Goal: Transaction & Acquisition: Purchase product/service

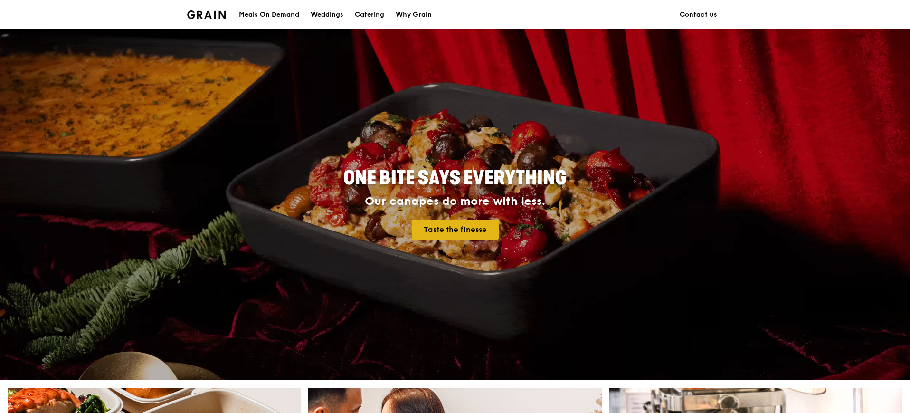
scroll to position [356, 0]
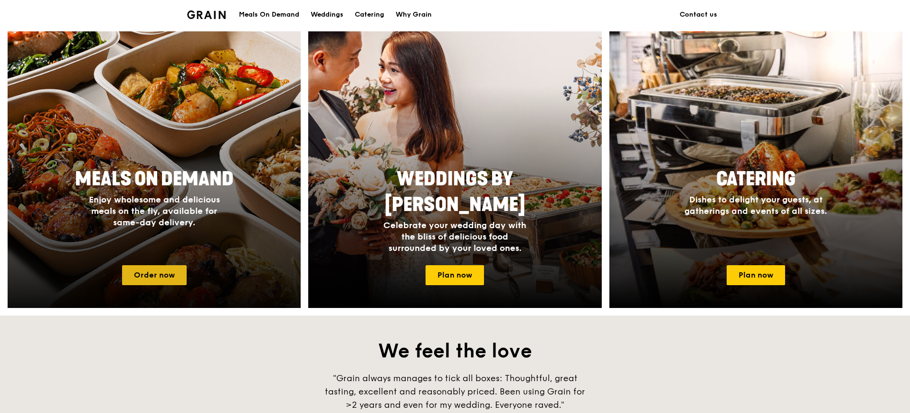
click at [170, 274] on link "Order now" at bounding box center [154, 275] width 65 height 20
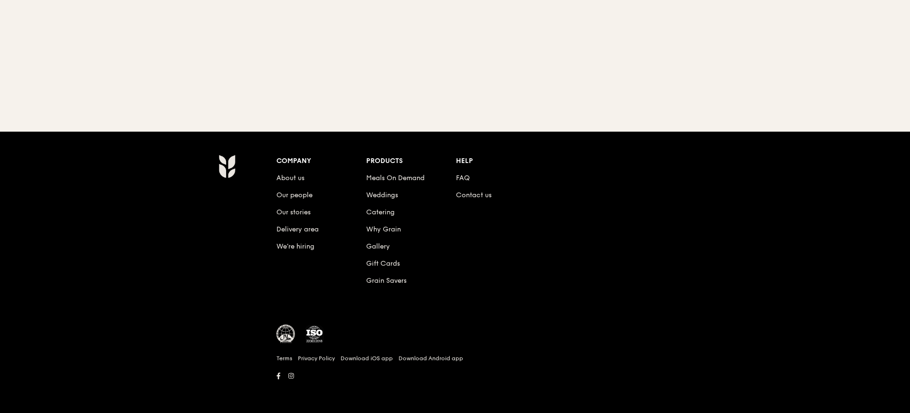
scroll to position [91, 0]
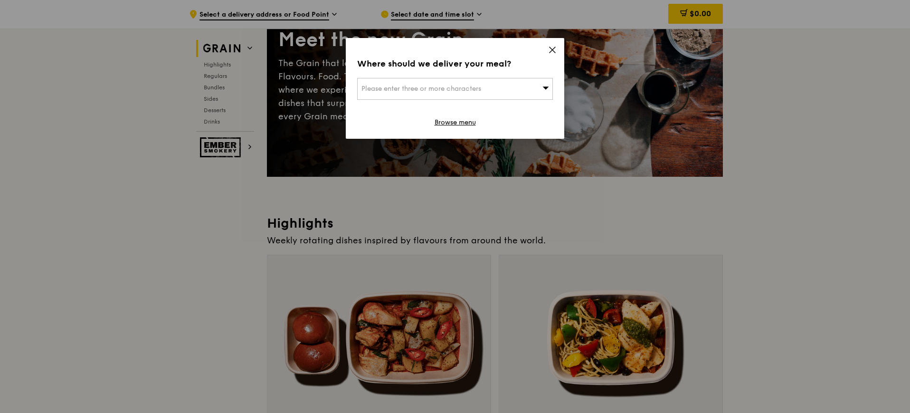
click at [528, 86] on div "Please enter three or more characters" at bounding box center [455, 89] width 196 height 22
click at [489, 85] on input "search" at bounding box center [455, 88] width 195 height 21
type input "jem"
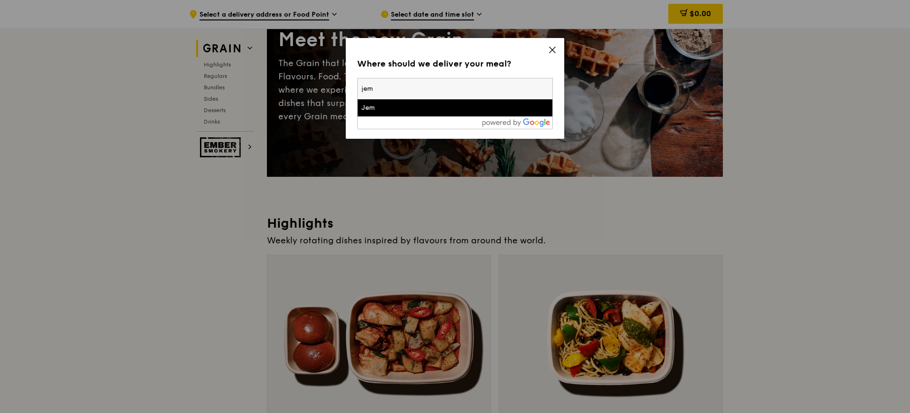
drag, startPoint x: 408, startPoint y: 113, endPoint x: 405, endPoint y: 108, distance: 5.1
click at [405, 108] on div "Jem" at bounding box center [432, 108] width 141 height 10
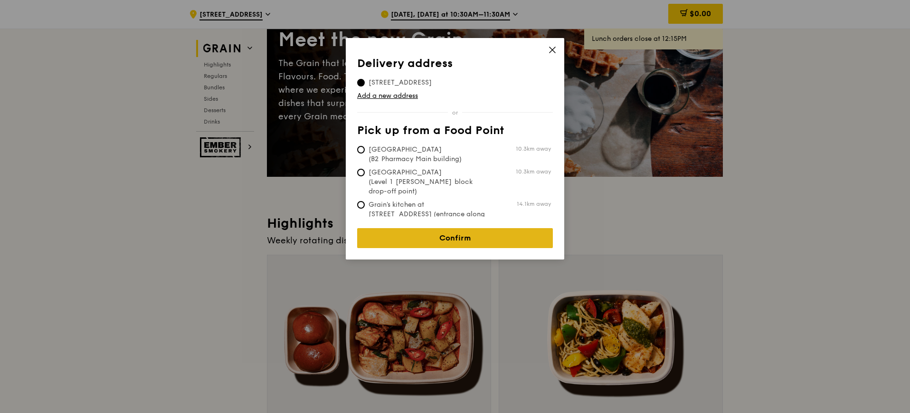
click at [487, 230] on link "Confirm" at bounding box center [455, 238] width 196 height 20
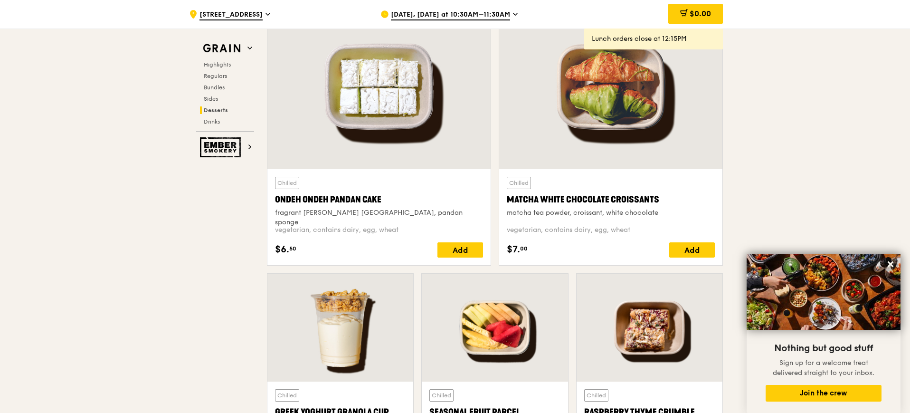
scroll to position [2823, 0]
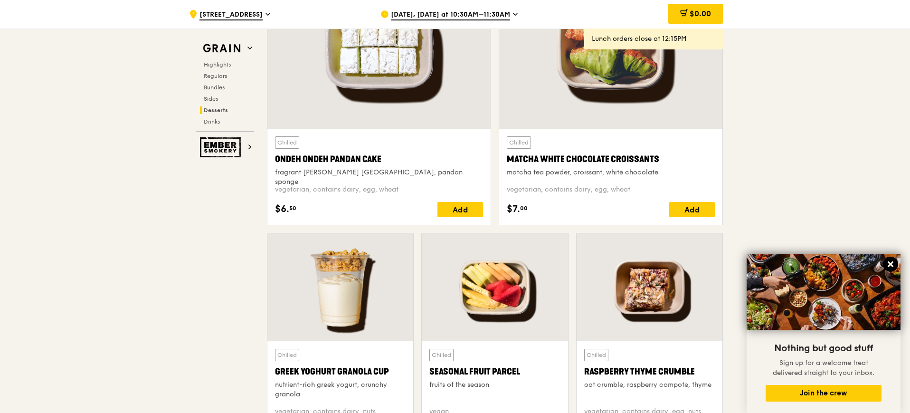
click at [892, 262] on icon at bounding box center [891, 264] width 6 height 6
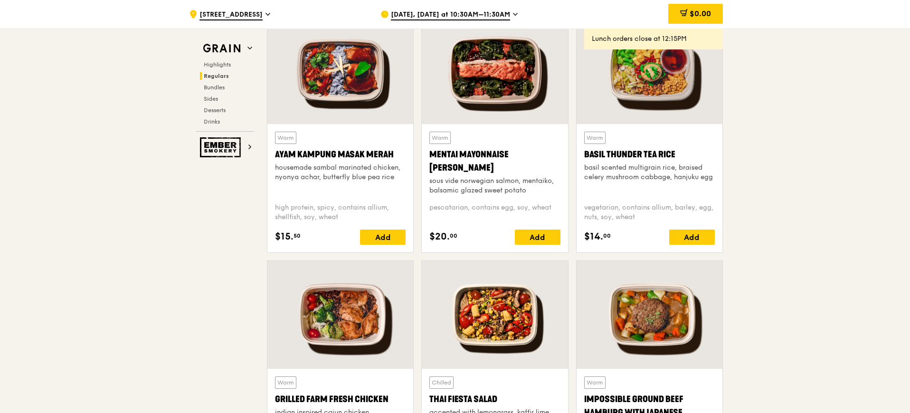
scroll to position [804, 0]
